Goal: Information Seeking & Learning: Learn about a topic

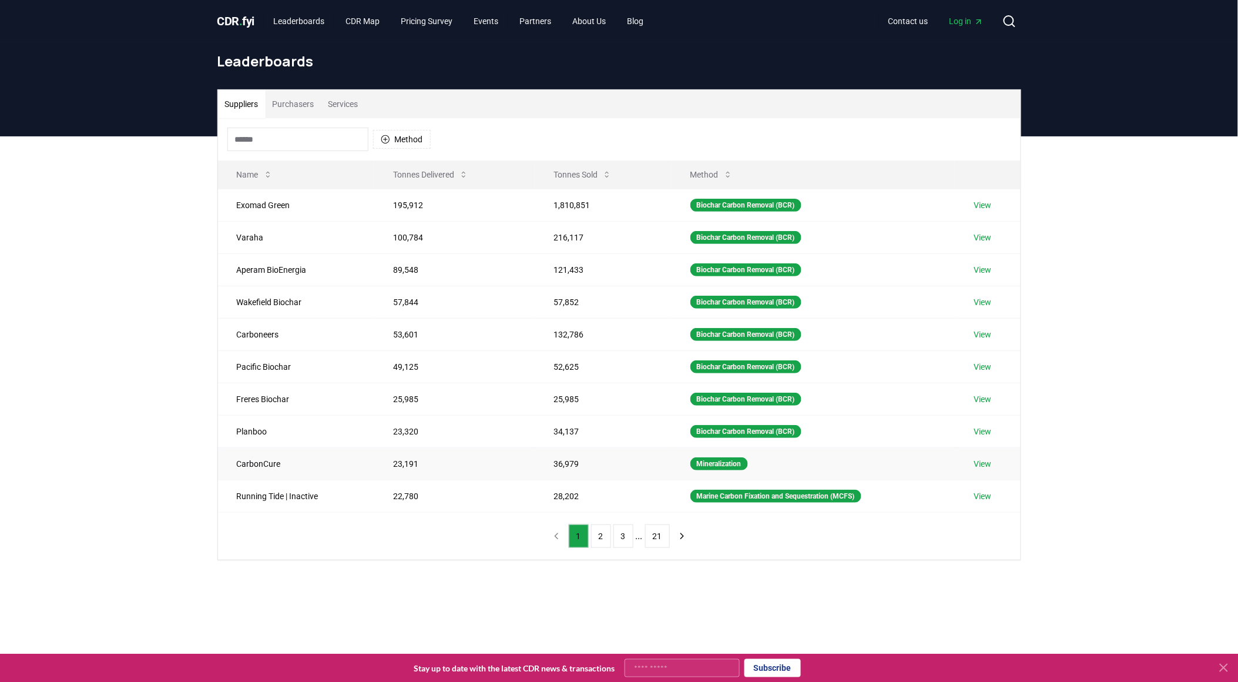
click at [975, 463] on td "View" at bounding box center [987, 463] width 65 height 32
click at [989, 462] on link "View" at bounding box center [983, 464] width 18 height 12
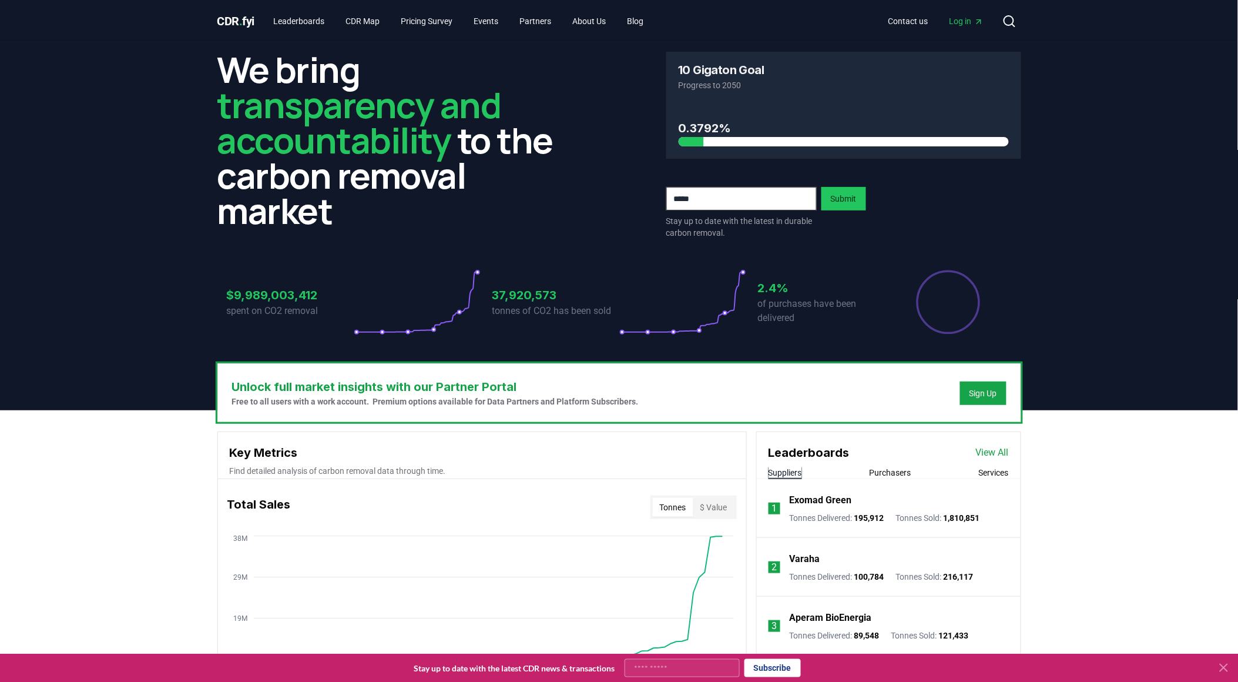
click at [315, 9] on div "CDR . fyi Leaderboards CDR Map Pricing Survey Events Partners About Us Blog Con…" at bounding box center [619, 21] width 804 height 42
click at [316, 12] on link "Leaderboards" at bounding box center [299, 21] width 70 height 21
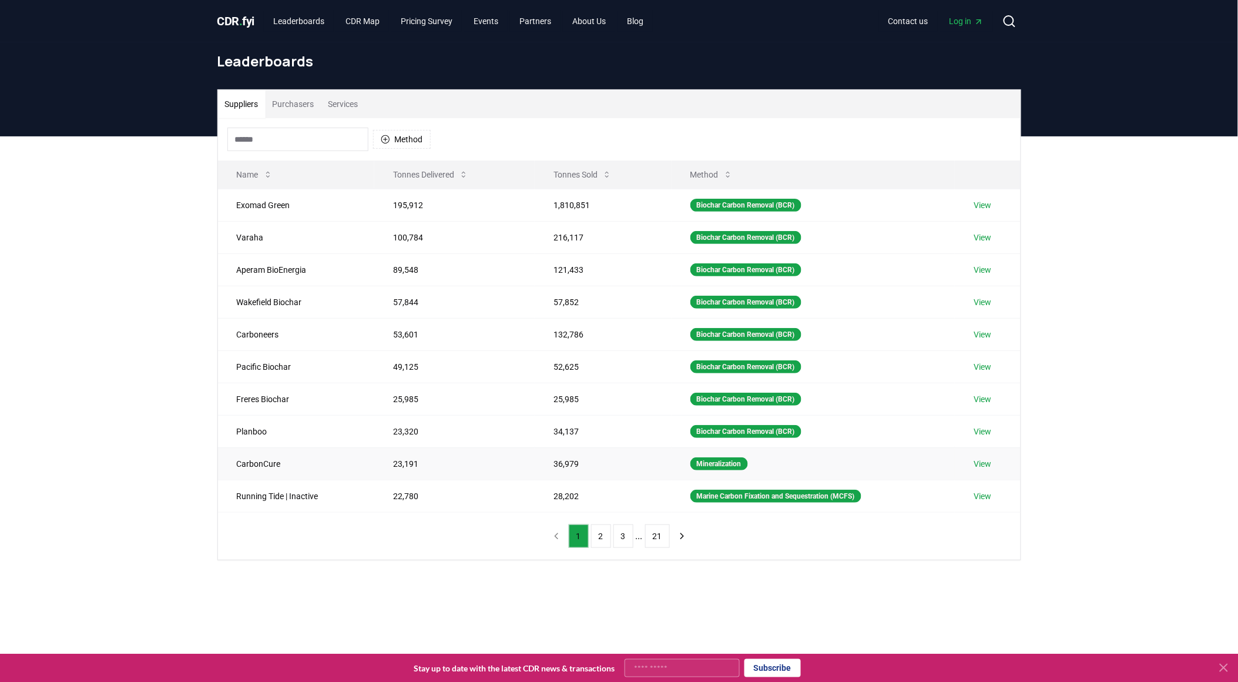
click at [988, 466] on link "View" at bounding box center [983, 464] width 18 height 12
